Goal: Task Accomplishment & Management: Complete application form

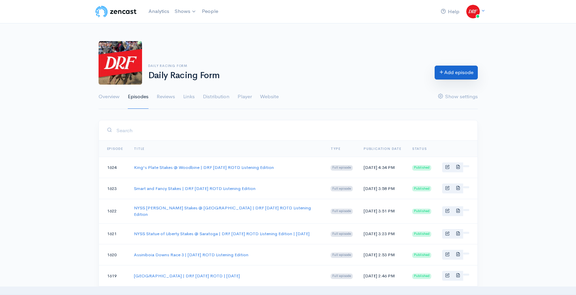
click at [450, 68] on link "Add episode" at bounding box center [456, 73] width 43 height 14
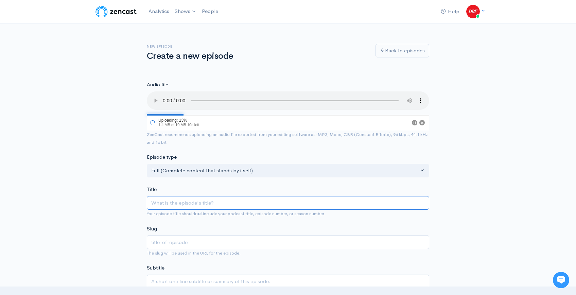
click at [192, 205] on input "Title" at bounding box center [288, 203] width 282 height 14
paste input "[PERSON_NAME] Landing Stakes @ Saratoga | DRF [DATE] ROTD"
type input "[PERSON_NAME] Landing Stakes @ Saratoga | DRF [DATE] ROTD"
type input "[PERSON_NAME]-landing-stakes-[GEOGRAPHIC_DATA]-drf-[DATE]-rotd"
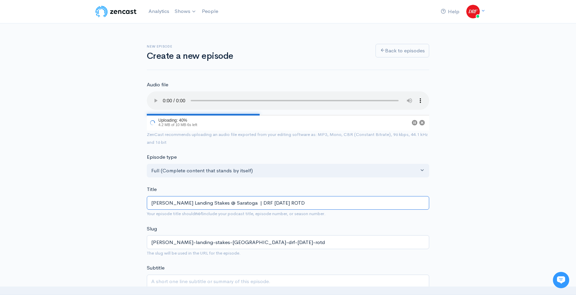
type input "[PERSON_NAME] Landing Stakes @ Saratoga | DRF [DATE] ROTD L"
type input "[PERSON_NAME]-landing-stakes-[GEOGRAPHIC_DATA]-drf-[DATE]-rotd-l"
type input "[PERSON_NAME] Landing Stakes @ Saratoga | DRF [DATE] ROTD Li"
type input "[PERSON_NAME]-landing-stakes-[GEOGRAPHIC_DATA]-drf-[DATE]-rotd-li"
type input "[PERSON_NAME] Landing Stakes @ Saratoga | DRF [DATE] ROTD List"
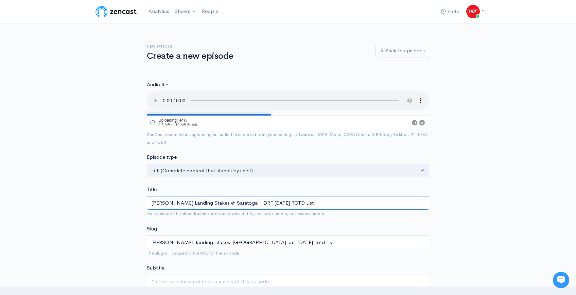
type input "[PERSON_NAME]-landing-stakes-[GEOGRAPHIC_DATA]-drf-[DATE]-rotd-list"
type input "[PERSON_NAME] Landing Stakes @ Saratoga | DRF [DATE] ROTD Liste"
type input "[PERSON_NAME]-landing-stakes-[GEOGRAPHIC_DATA]-drf-[DATE]-rotd-liste"
type input "[PERSON_NAME] Landing Stakes @ Saratoga | DRF [DATE] ROTD Listen"
type input "[PERSON_NAME]-landing-stakes-[GEOGRAPHIC_DATA]-drf-[DATE]-rotd-listen"
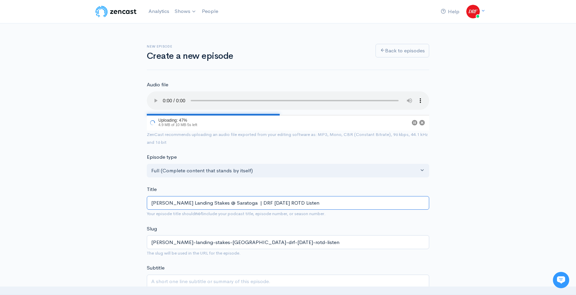
type input "[PERSON_NAME] Landing Stakes @ Saratoga | DRF [DATE] ROTD Listeni"
type input "[PERSON_NAME]-landing-stakes-[GEOGRAPHIC_DATA]-drf-[DATE]-rotd-listeni"
type input "[PERSON_NAME] Landing Stakes @ Saratoga | DRF [DATE] ROTD Listenin"
type input "[PERSON_NAME]-landing-stakes-[GEOGRAPHIC_DATA]-drf-[DATE]-rotd-listenin"
type input "[PERSON_NAME] Landing Stakes @ Saratoga | DRF [DATE] ROTD Listening"
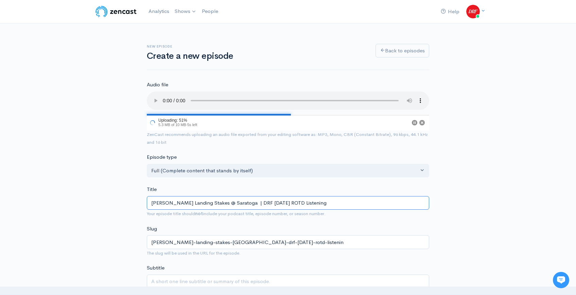
type input "[PERSON_NAME]-landing-stakes-[GEOGRAPHIC_DATA]-drf-[DATE]-rotd-listening"
type input "[PERSON_NAME] Landing Stakes @ Saratoga | DRF [DATE] ROTD Listening E"
type input "[PERSON_NAME]-landing-stakes-[GEOGRAPHIC_DATA]-drf-[DATE]-rotd-listening-e"
type input "[PERSON_NAME] Landing Stakes @ Saratoga | DRF [DATE] ROTD Listening Ed"
type input "[PERSON_NAME]-landing-stakes-[GEOGRAPHIC_DATA]-drf-[DATE]-rotd-listening-ed"
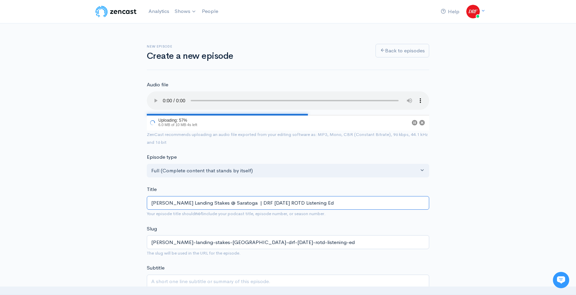
type input "[PERSON_NAME] Landing Stakes @ Saratoga | DRF [DATE] ROTD Listening Edi"
type input "[PERSON_NAME]-landing-stakes-[GEOGRAPHIC_DATA]-drf-[DATE]-rotd-listening-[PERSO…"
type input "[PERSON_NAME] Landing Stakes @ Saratoga | DRF [DATE] ROTD Listening Edit"
type input "[PERSON_NAME]-landing-stakes-[GEOGRAPHIC_DATA]-drf-[DATE]-rotd-listening-edit"
type input "[PERSON_NAME] Landing Stakes @ Saratoga | DRF [DATE] ROTD Listening Editi"
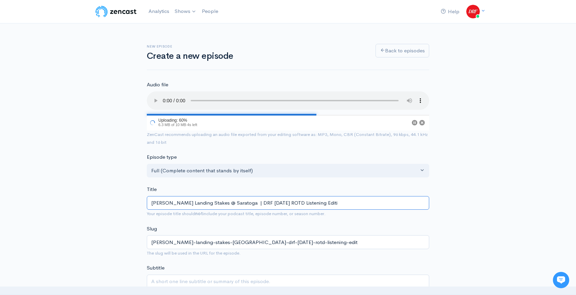
type input "[PERSON_NAME]-landing-stakes-[GEOGRAPHIC_DATA]-drf-[DATE]-rotd-listening-editi"
type input "[PERSON_NAME] Landing Stakes @ Saratoga | DRF [DATE] ROTD Listening Editio"
type input "[PERSON_NAME]-landing-stakes-[GEOGRAPHIC_DATA]-drf-[DATE]-rotd-listening-editio"
type input "[PERSON_NAME] Landing Stakes @ Saratoga | DRF [DATE] ROTD Listening Edition"
type input "[PERSON_NAME]-landing-stakes-[GEOGRAPHIC_DATA]-drf-[DATE]-rotd-listening-edition"
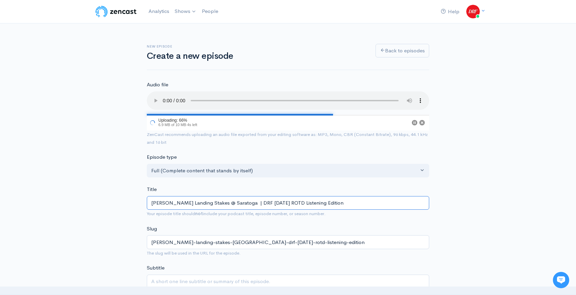
type input "[PERSON_NAME] Landing Stakes @ Saratoga | DRF [DATE] ROTD Listening Edition"
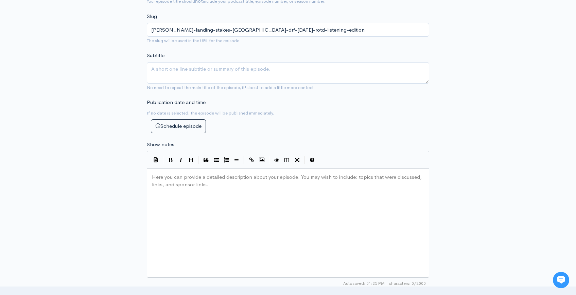
scroll to position [298, 0]
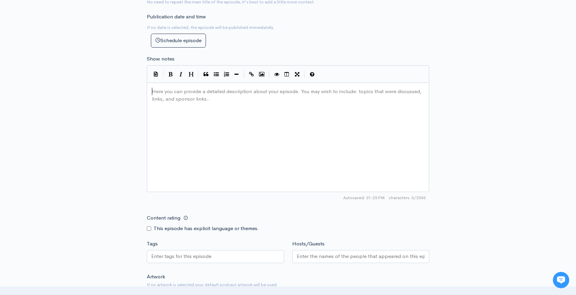
click at [286, 113] on div "Here you can provide a detailed description about your episode. You may wish to…" at bounding box center [297, 145] width 292 height 119
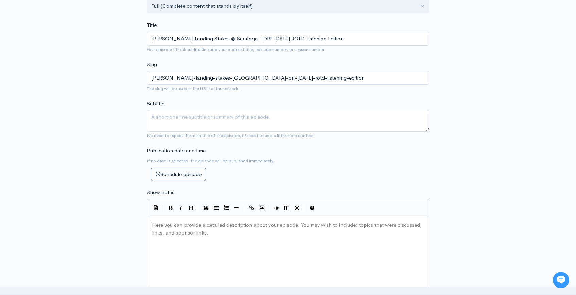
scroll to position [196, 0]
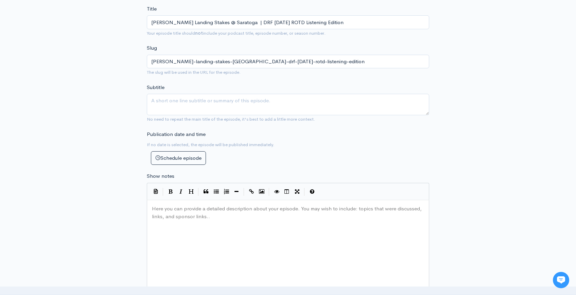
click at [237, 214] on div "Here you can provide a detailed description about your episode. You may wish to…" at bounding box center [297, 263] width 292 height 119
click at [505, 139] on div "New episode Create a new episode Back to episodes Audio file Choose file [PERSO…" at bounding box center [288, 182] width 576 height 710
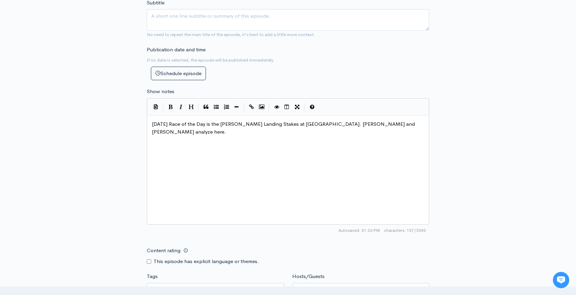
scroll to position [399, 0]
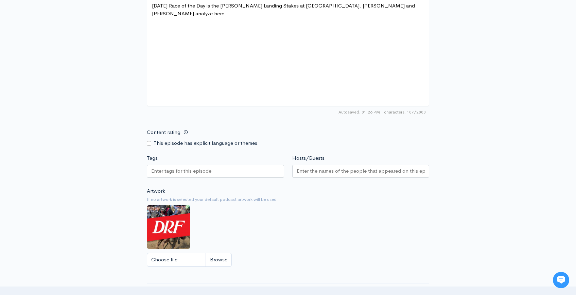
click at [194, 176] on div at bounding box center [215, 171] width 137 height 13
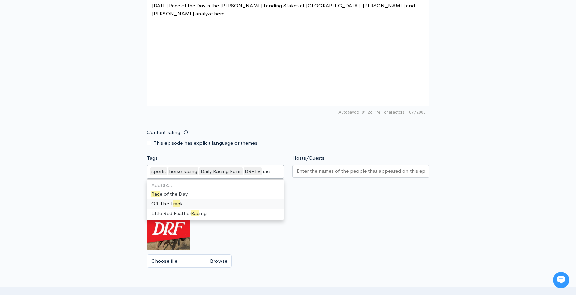
scroll to position [0, 0]
type input "race"
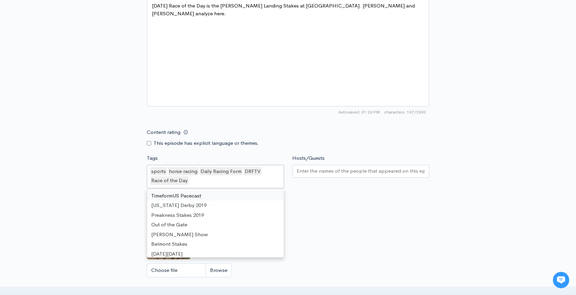
click at [322, 173] on input "Hosts/Guests" at bounding box center [361, 171] width 128 height 8
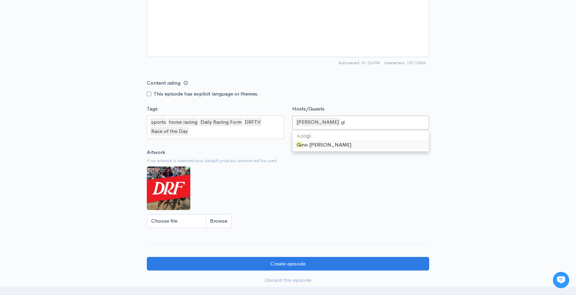
type input "gin"
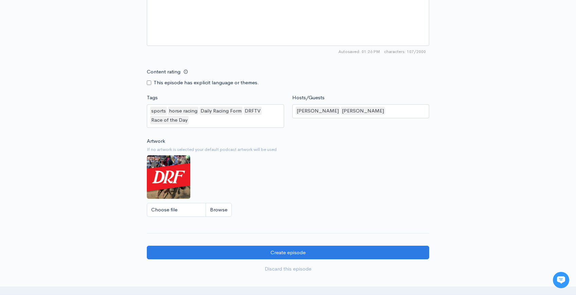
scroll to position [464, 0]
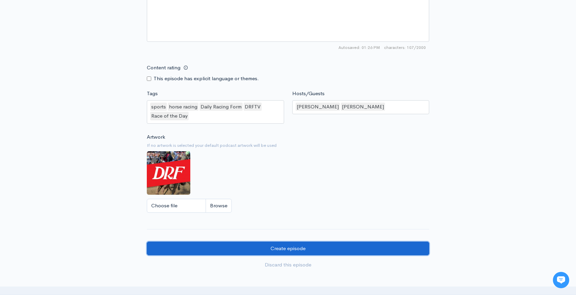
click at [350, 243] on input "Create episode" at bounding box center [288, 249] width 282 height 14
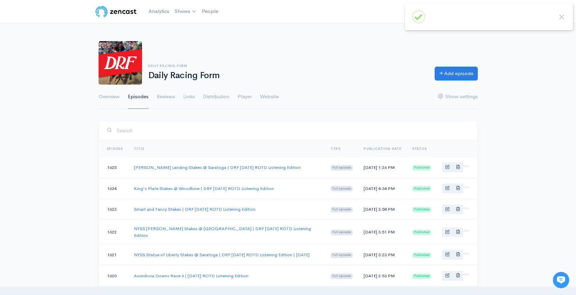
click at [552, 84] on div "Daily Racing Form Daily Racing Form Add episode Overview Episodes Reviews Links…" at bounding box center [288, 71] width 576 height 76
